Goal: Information Seeking & Learning: Find specific page/section

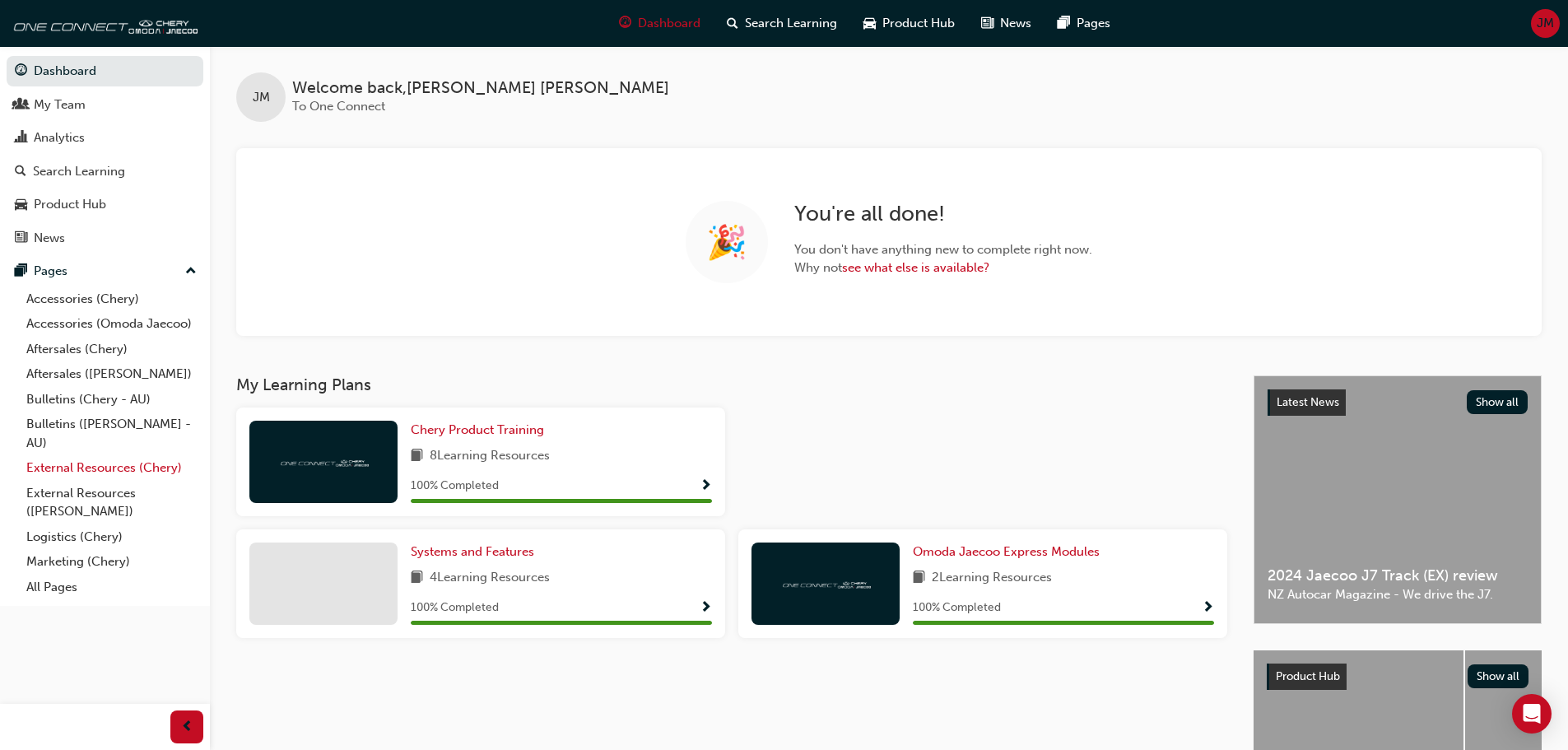
click at [97, 466] on link "External Resources (Chery)" at bounding box center [111, 468] width 184 height 26
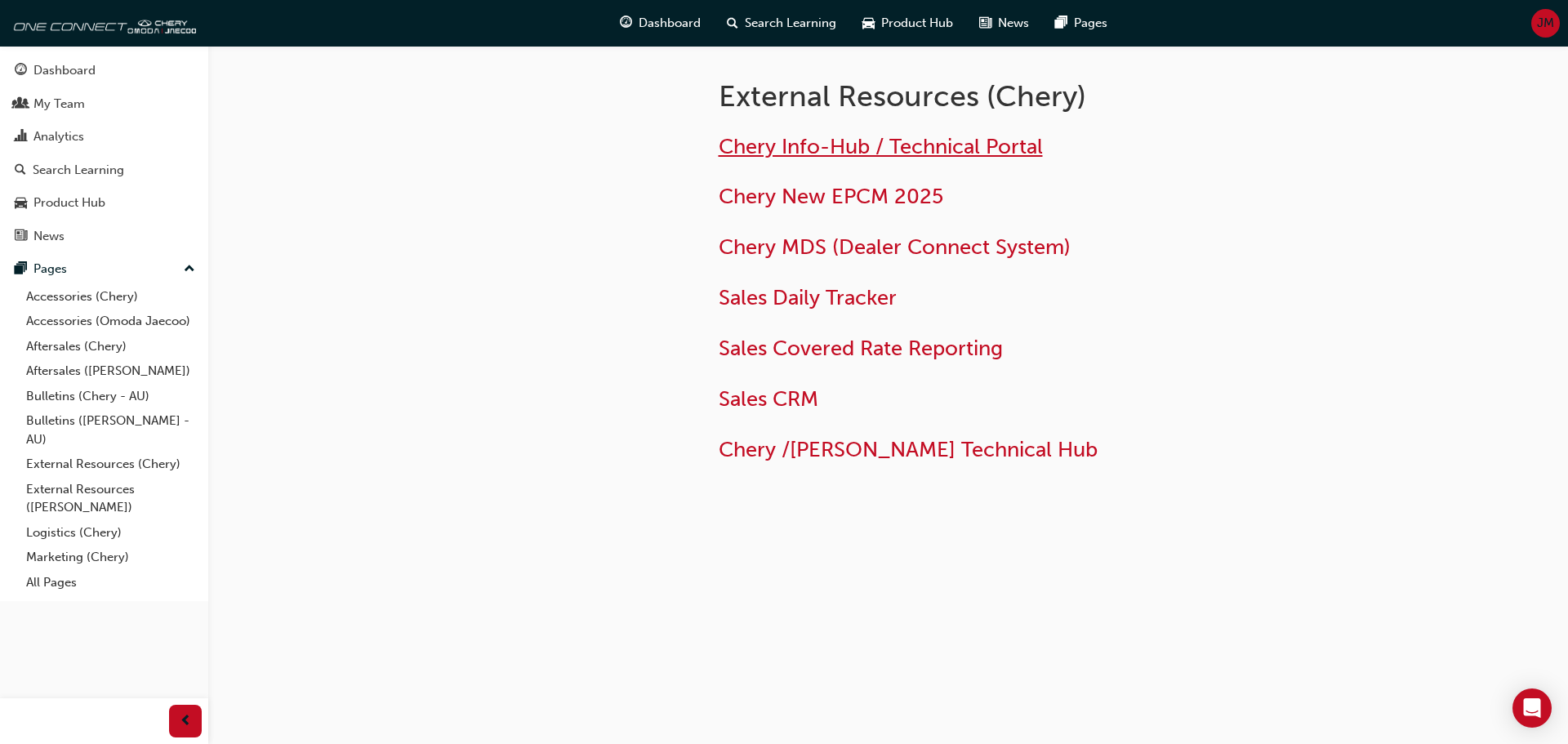
click at [814, 143] on span "Chery Info-Hub / Technical Portal" at bounding box center [881, 147] width 324 height 25
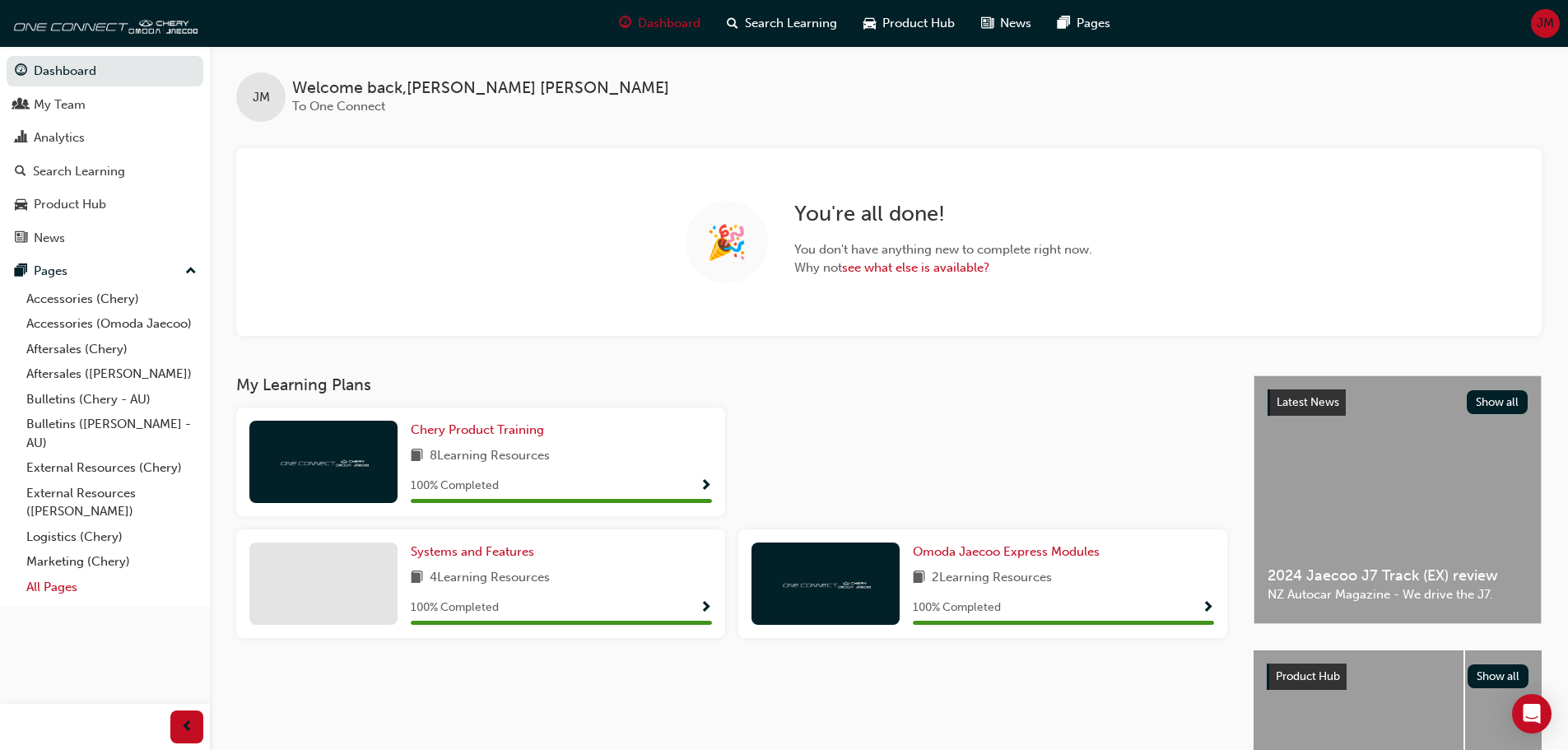
click at [50, 592] on link "All Pages" at bounding box center [111, 588] width 184 height 26
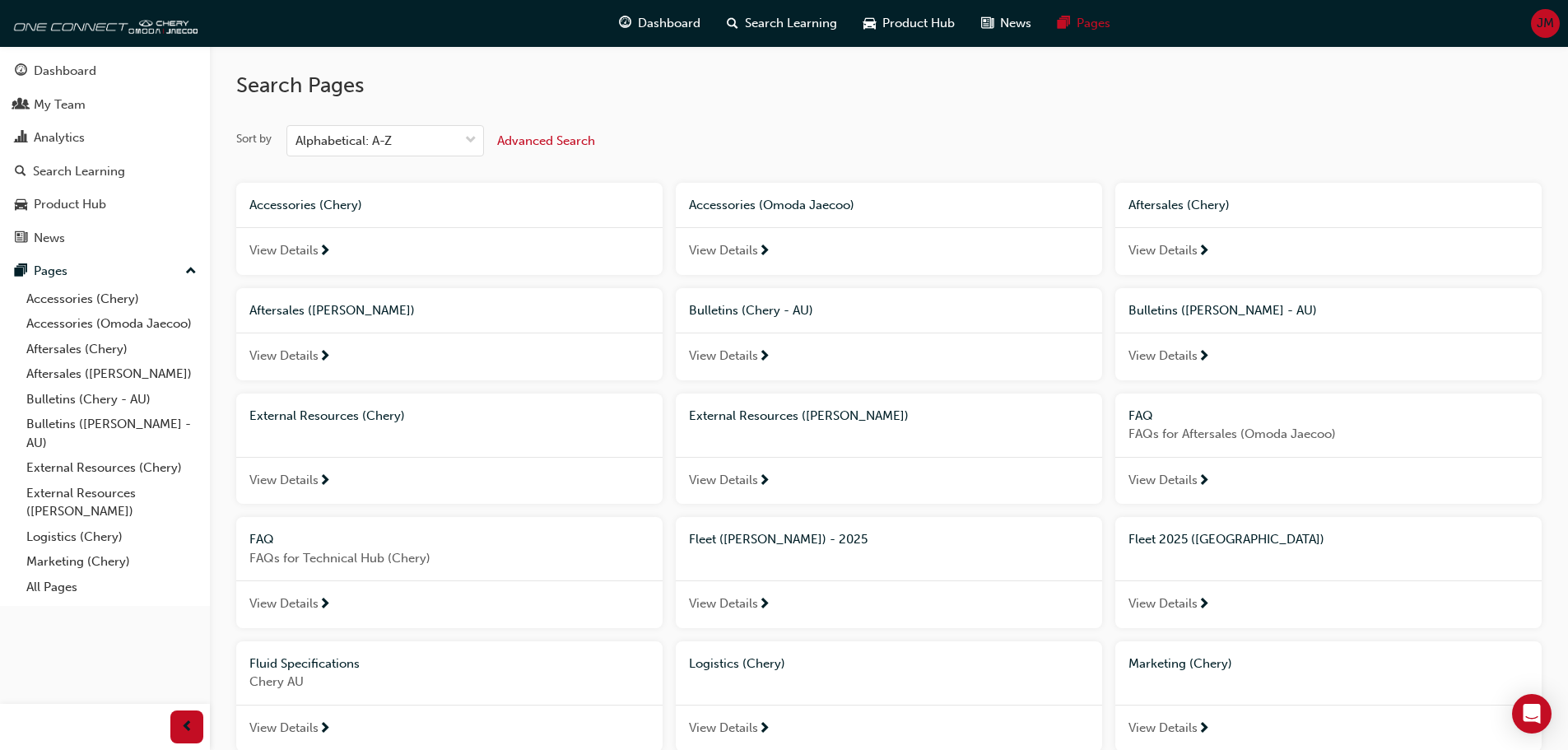
click at [837, 541] on span "Fleet ([PERSON_NAME]) - 2025" at bounding box center [778, 539] width 179 height 15
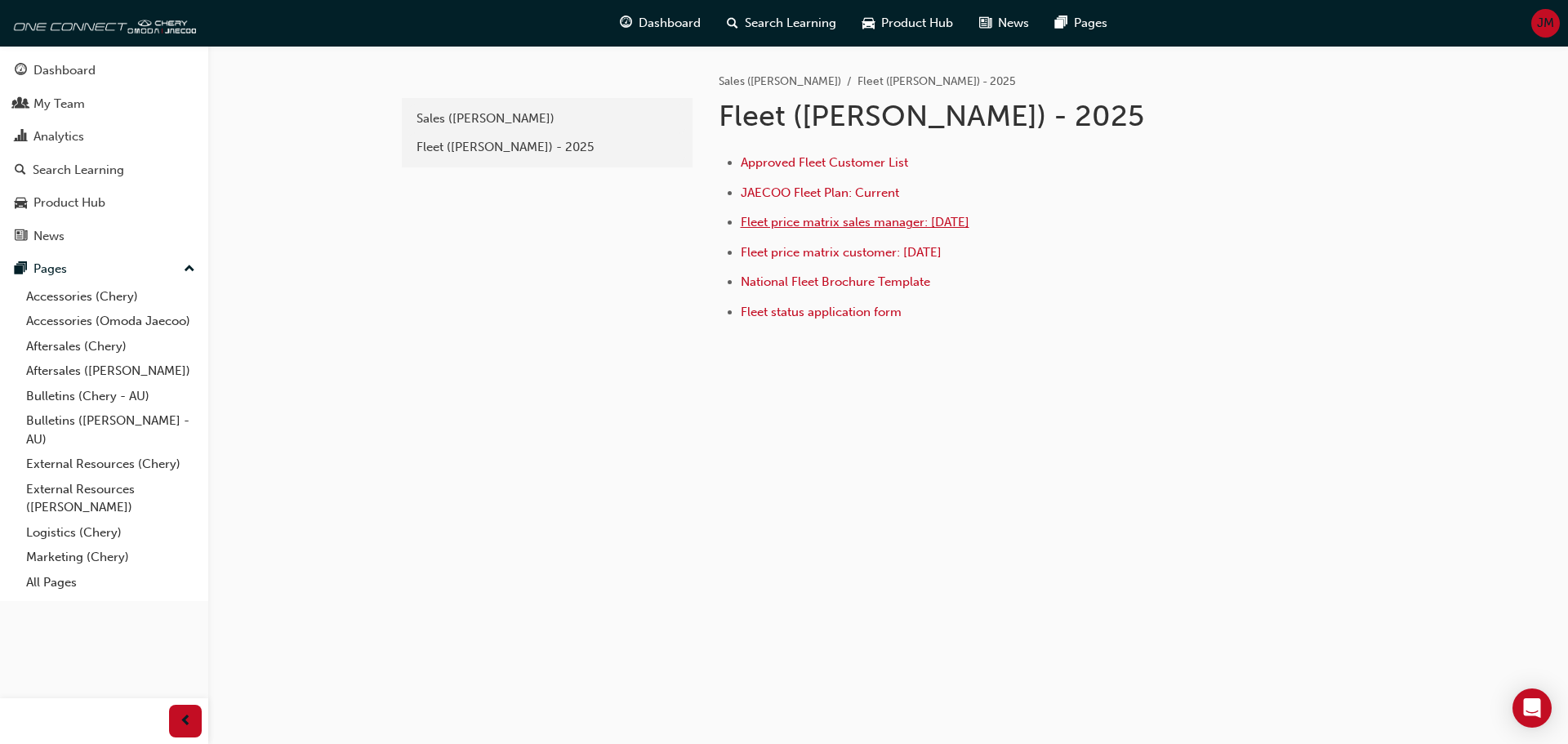
click at [811, 226] on span "Fleet price matrix sales manager: [DATE]" at bounding box center [855, 221] width 229 height 14
click at [871, 165] on span "Approved Fleet Customer List" at bounding box center [824, 162] width 167 height 14
